Goal: Information Seeking & Learning: Find specific fact

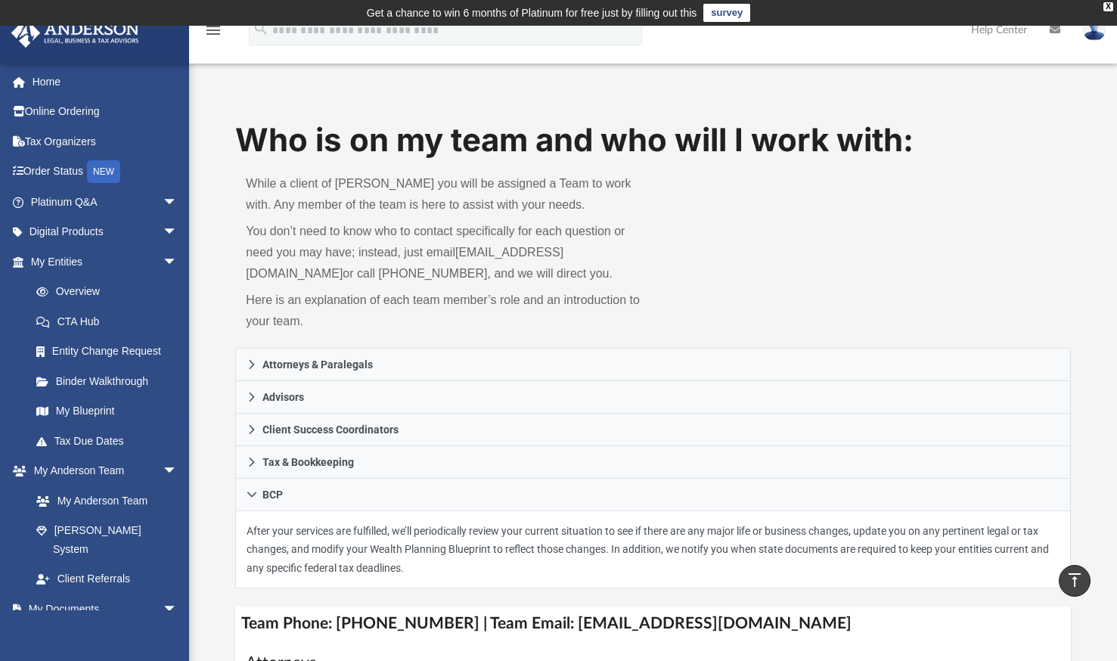
scroll to position [265, 0]
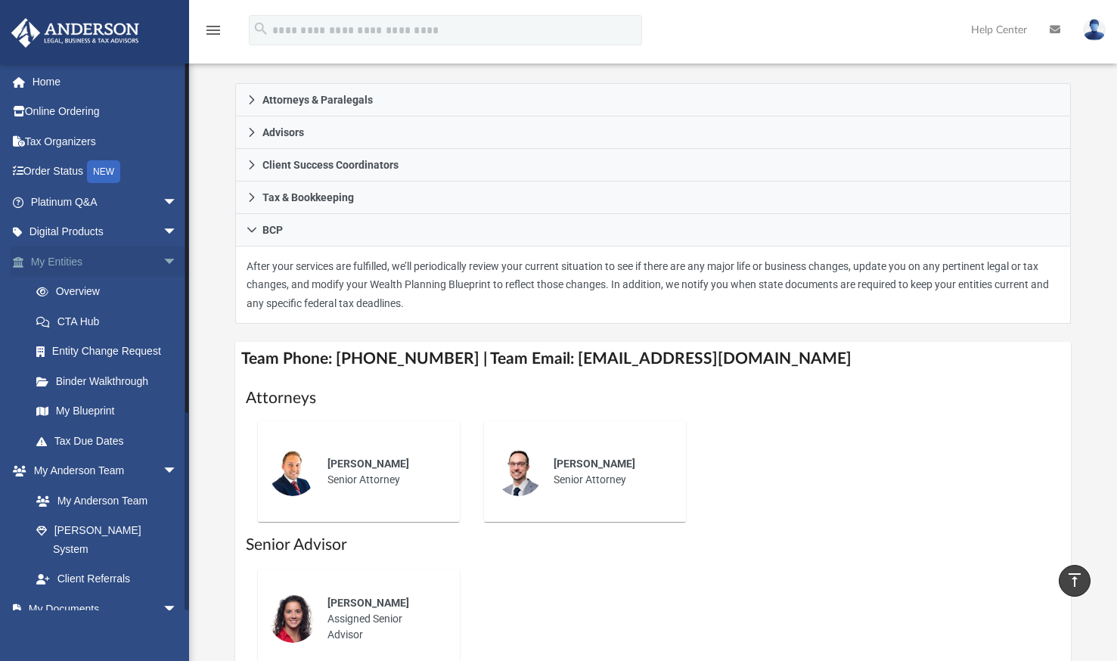
click at [163, 258] on span "arrow_drop_down" at bounding box center [178, 262] width 30 height 31
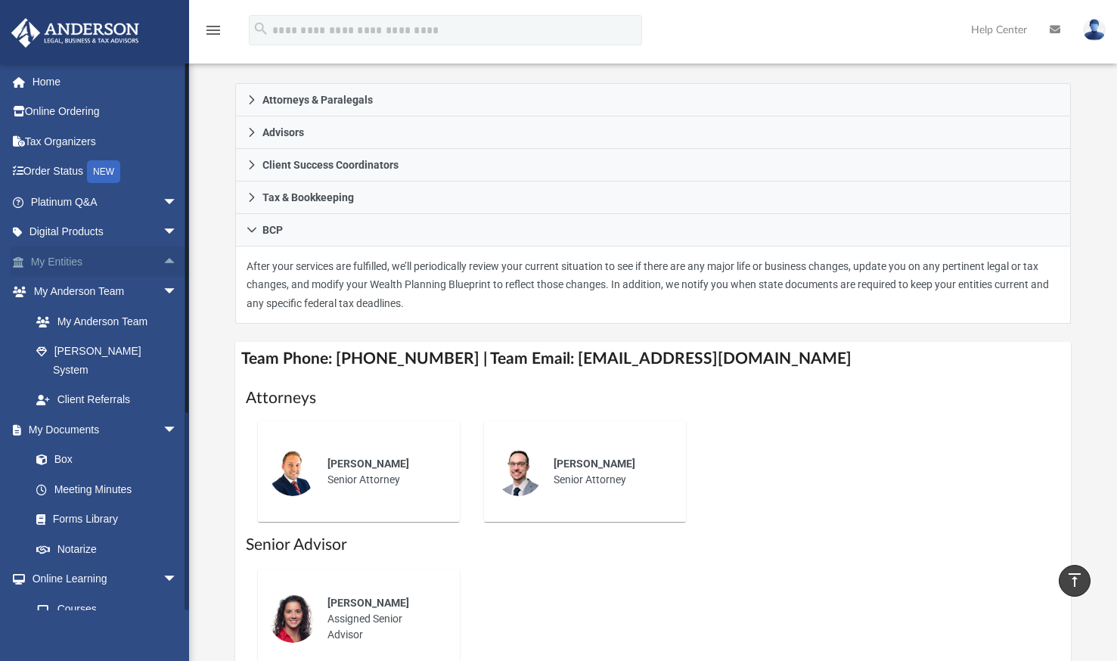
click at [62, 264] on link "My Entities arrow_drop_up" at bounding box center [106, 262] width 190 height 30
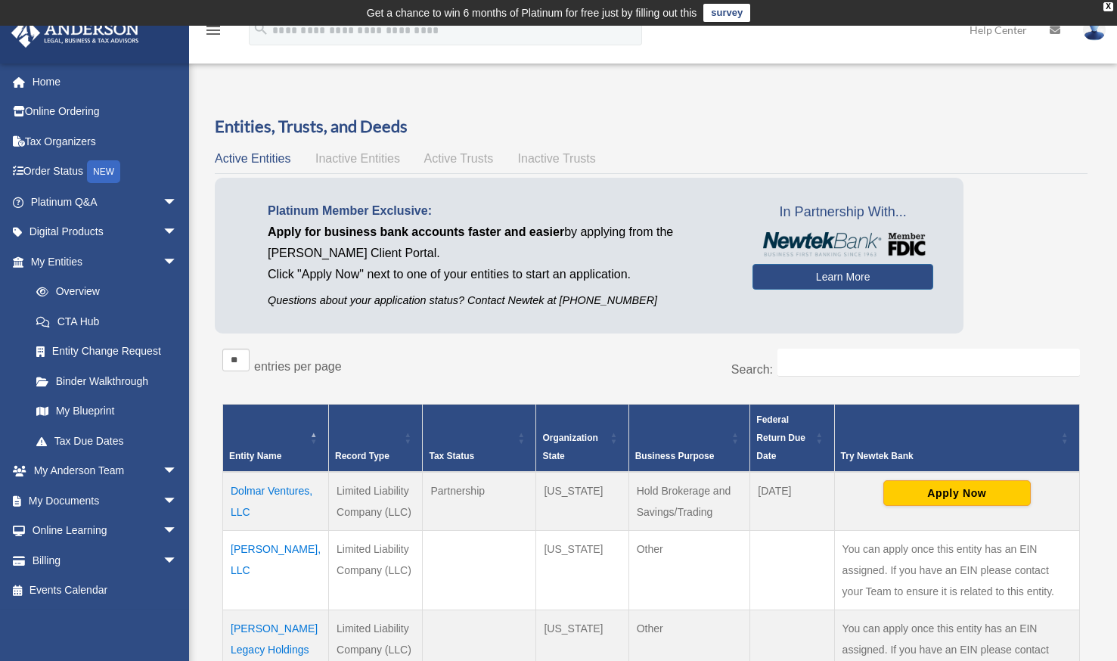
click at [250, 492] on td "Dolmar Ventures, LLC" at bounding box center [276, 501] width 106 height 59
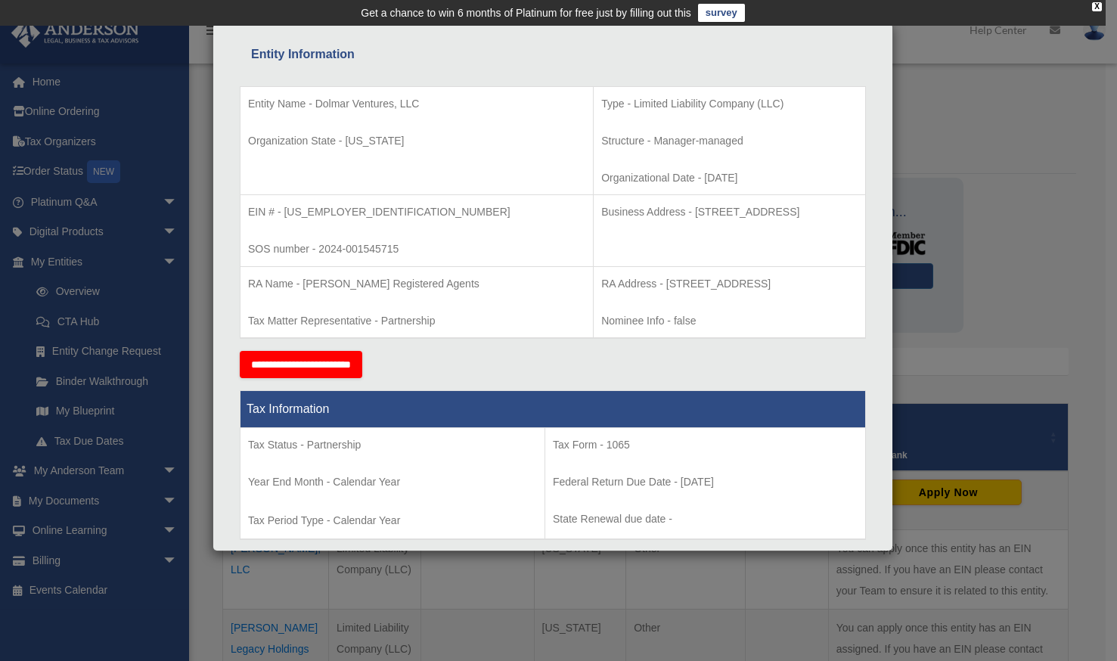
scroll to position [266, 0]
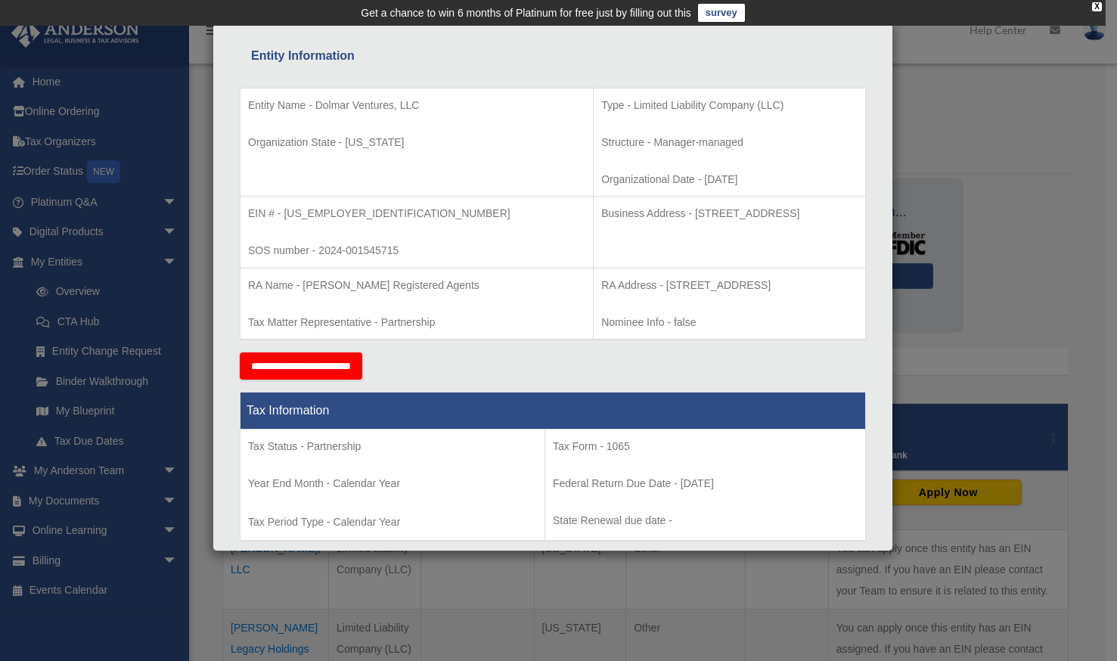
drag, startPoint x: 574, startPoint y: 211, endPoint x: 768, endPoint y: 221, distance: 193.9
click at [768, 221] on p "Business Address - [STREET_ADDRESS]" at bounding box center [729, 213] width 256 height 19
drag, startPoint x: 768, startPoint y: 221, endPoint x: 660, endPoint y: 213, distance: 108.5
click at [660, 213] on p "Business Address - [STREET_ADDRESS]" at bounding box center [729, 213] width 256 height 19
copy p "[STREET_ADDRESS]"
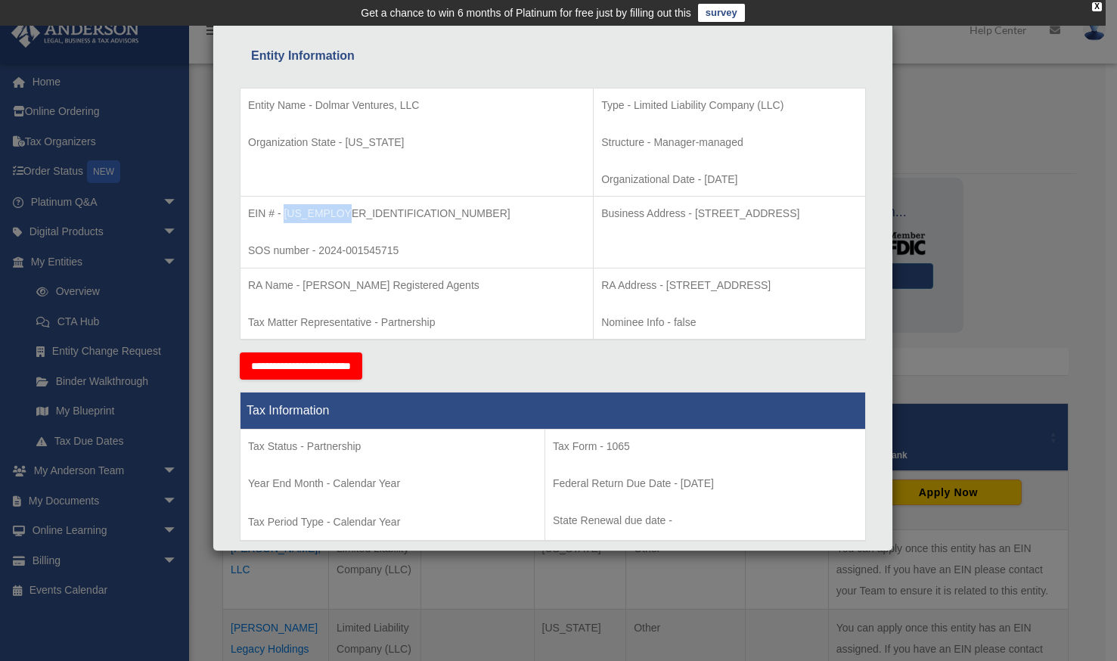
drag, startPoint x: 286, startPoint y: 209, endPoint x: 338, endPoint y: 218, distance: 53.0
click at [338, 218] on p "EIN # - [US_EMPLOYER_IDENTIFICATION_NUMBER]" at bounding box center [416, 213] width 337 height 19
drag, startPoint x: 338, startPoint y: 218, endPoint x: 328, endPoint y: 215, distance: 10.3
click at [328, 215] on p "EIN # - [US_EMPLOYER_IDENTIFICATION_NUMBER]" at bounding box center [416, 213] width 337 height 19
drag, startPoint x: 284, startPoint y: 210, endPoint x: 352, endPoint y: 221, distance: 69.6
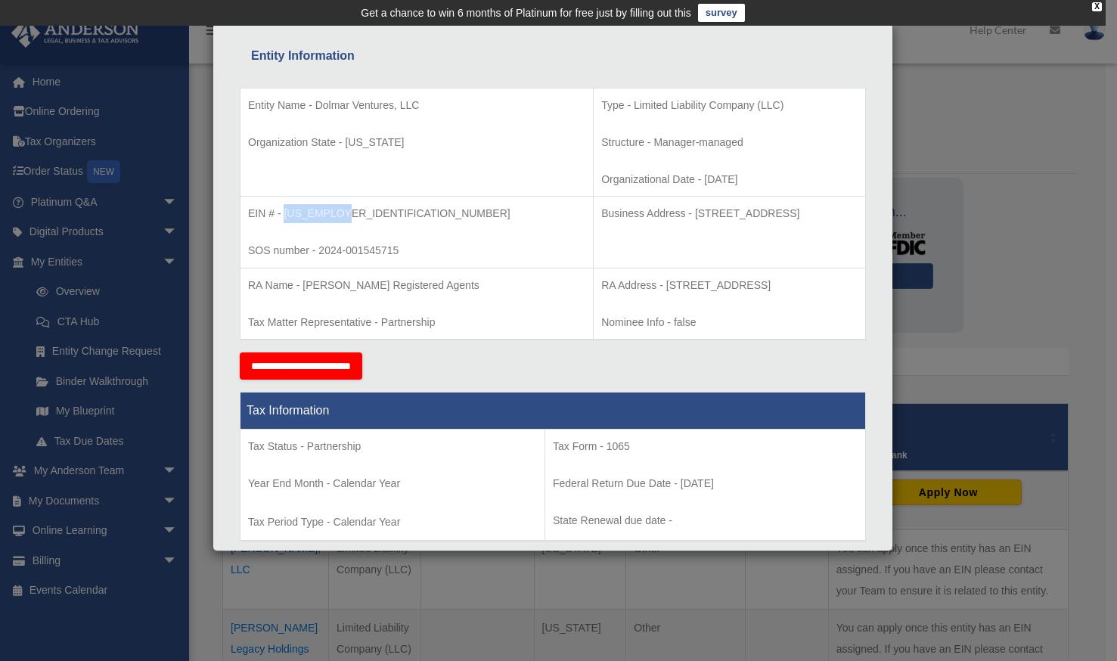
click at [352, 221] on p "EIN # - [US_EMPLOYER_IDENTIFICATION_NUMBER]" at bounding box center [416, 213] width 337 height 19
drag, startPoint x: 352, startPoint y: 221, endPoint x: 321, endPoint y: 210, distance: 32.8
copy p "[US_EMPLOYER_IDENTIFICATION_NUMBER]"
